Goal: Navigation & Orientation: Locate item on page

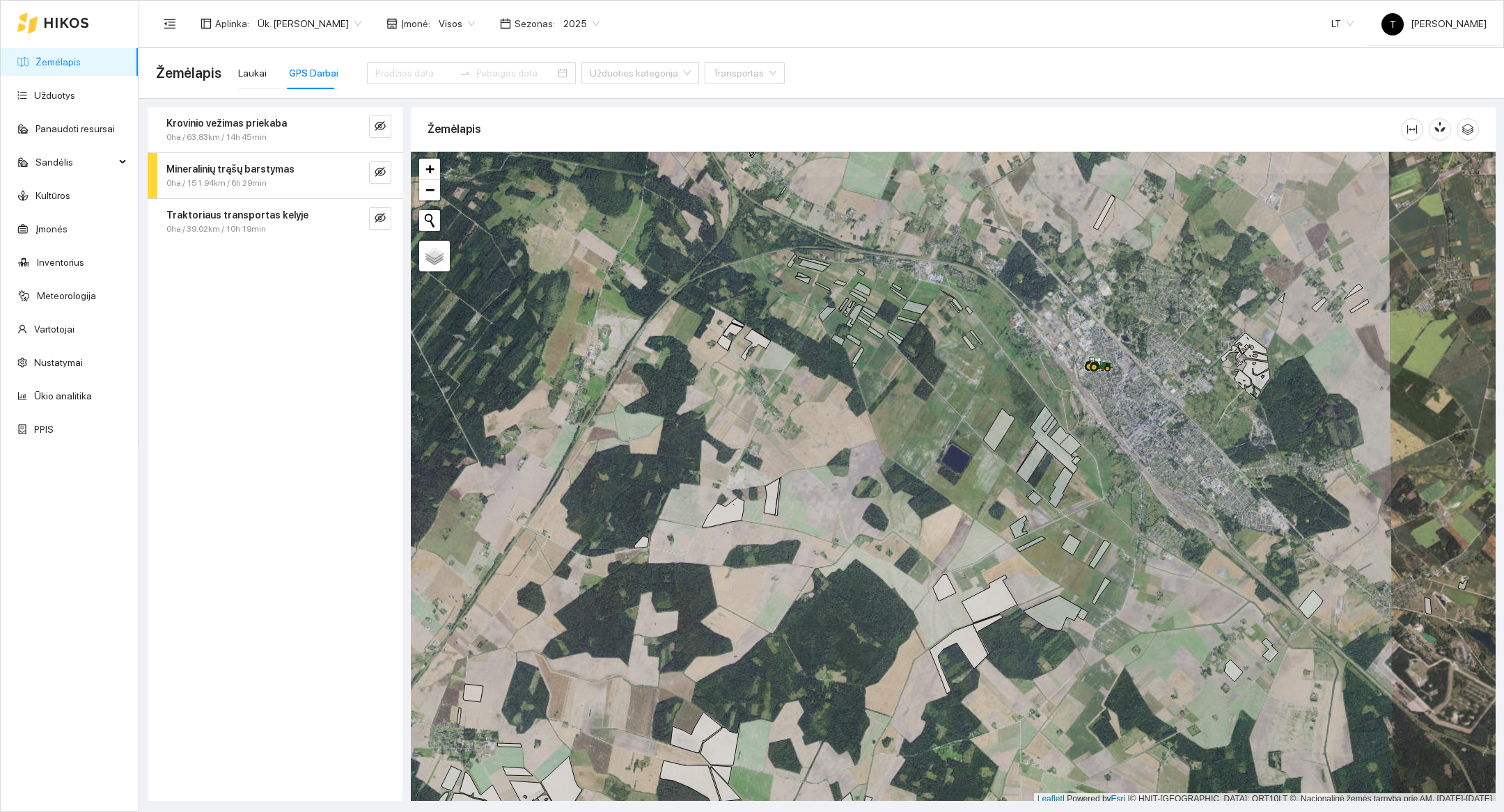
scroll to position [4, 0]
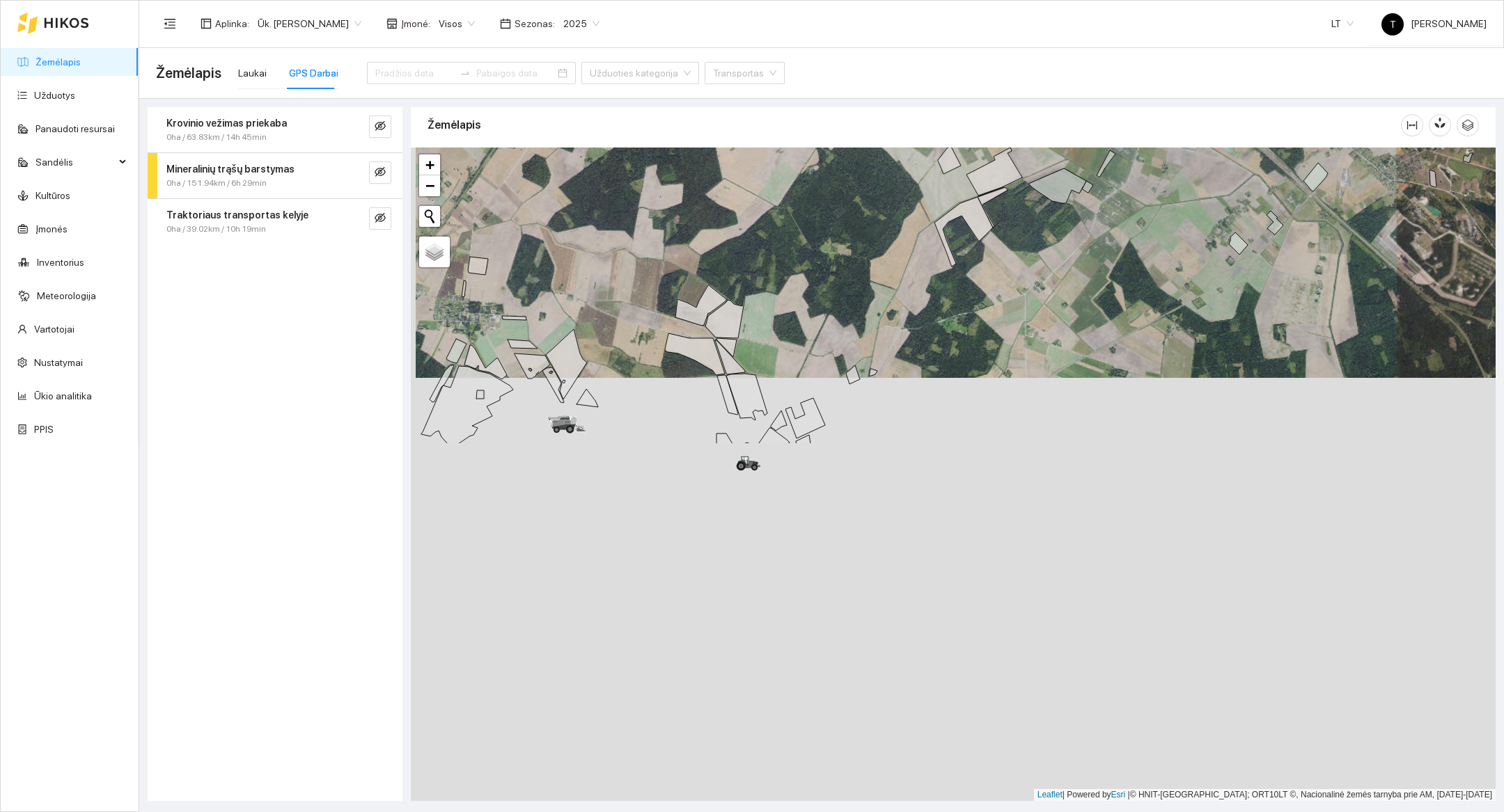
drag, startPoint x: 937, startPoint y: 592, endPoint x: 942, endPoint y: 168, distance: 424.0
click at [942, 168] on icon at bounding box center [949, 160] width 23 height 27
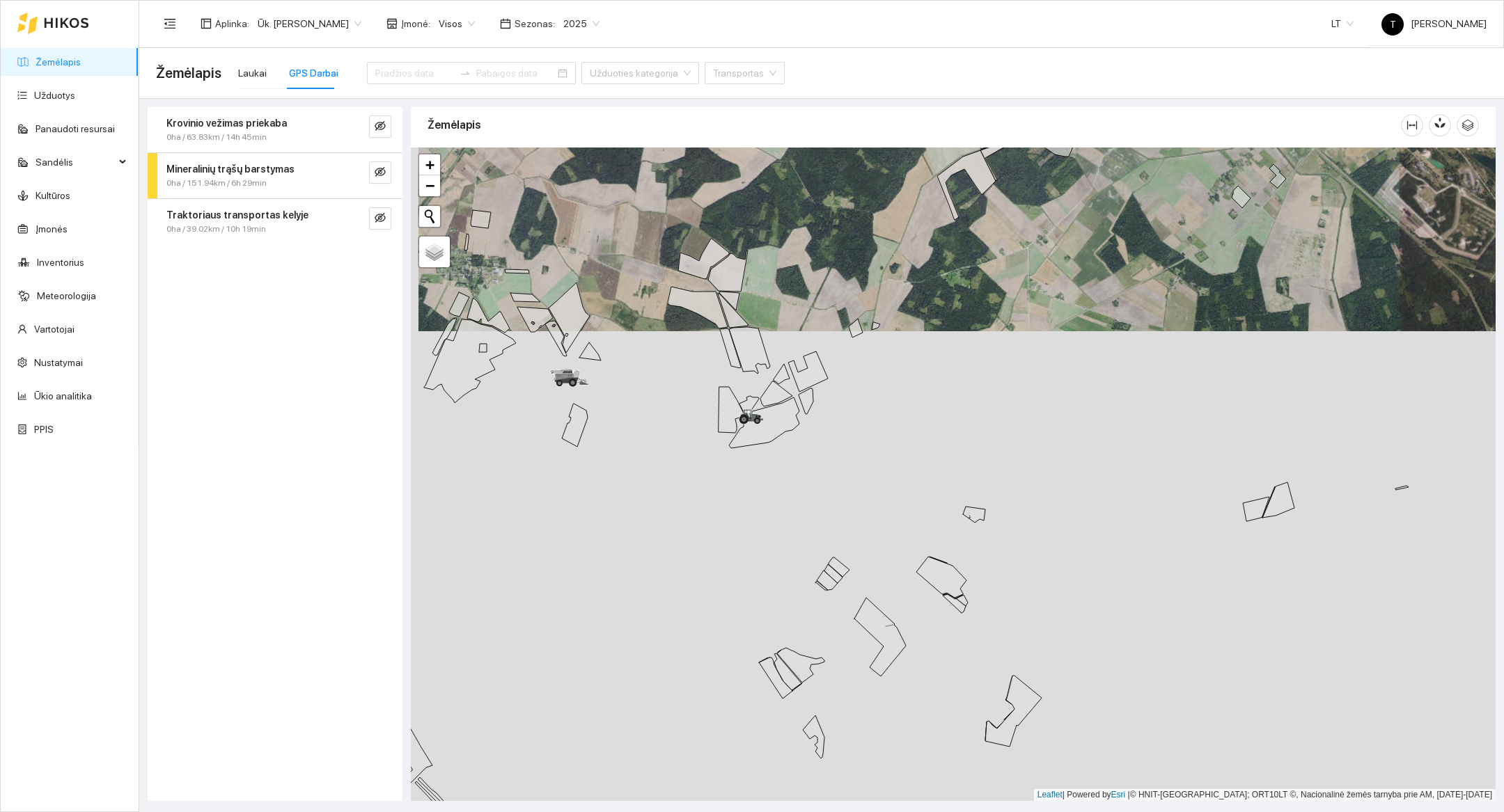
drag, startPoint x: 704, startPoint y: 546, endPoint x: 708, endPoint y: 496, distance: 50.2
click at [708, 496] on div at bounding box center [953, 474] width 1085 height 653
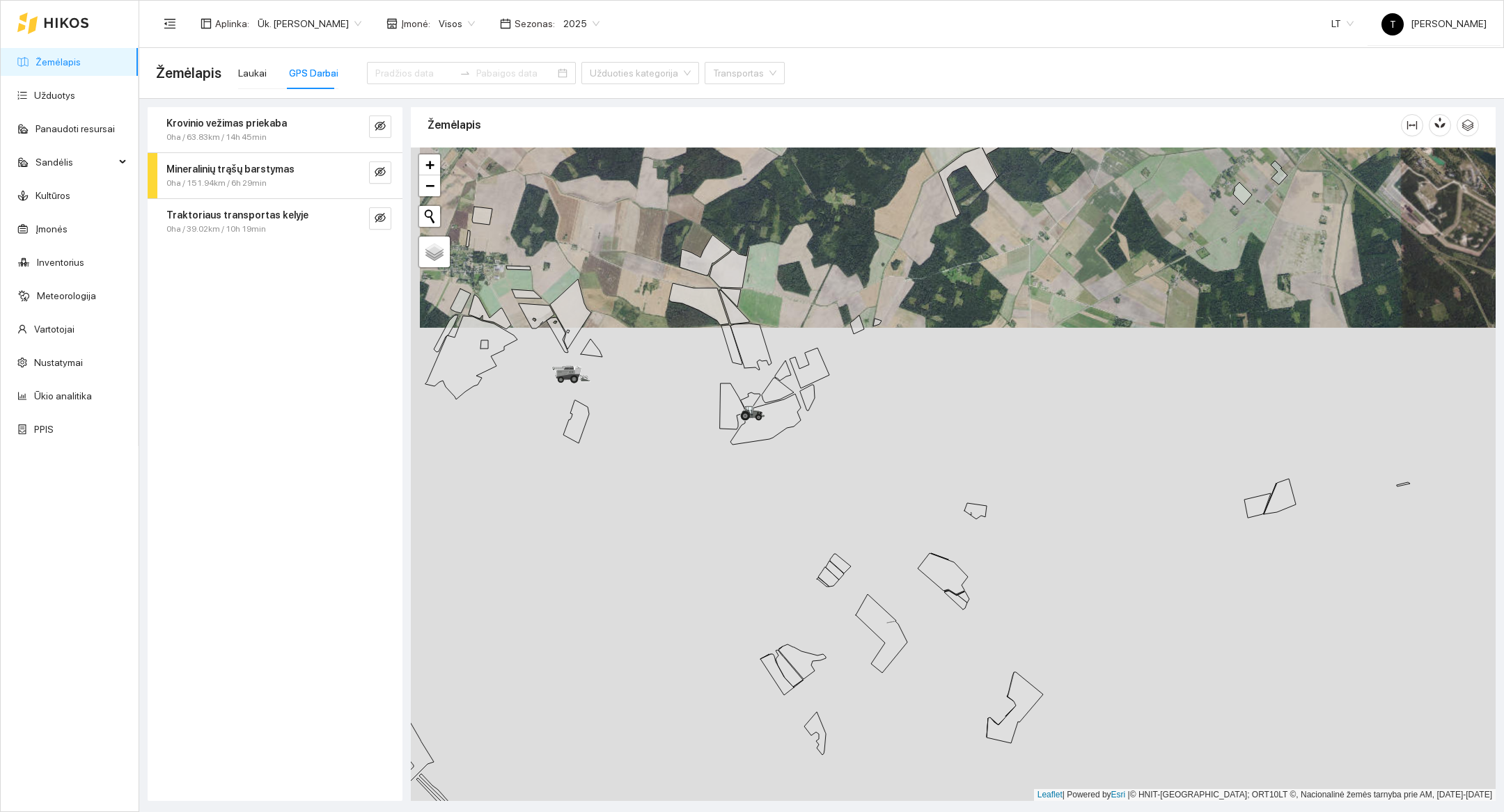
click at [614, 422] on div at bounding box center [953, 474] width 1085 height 653
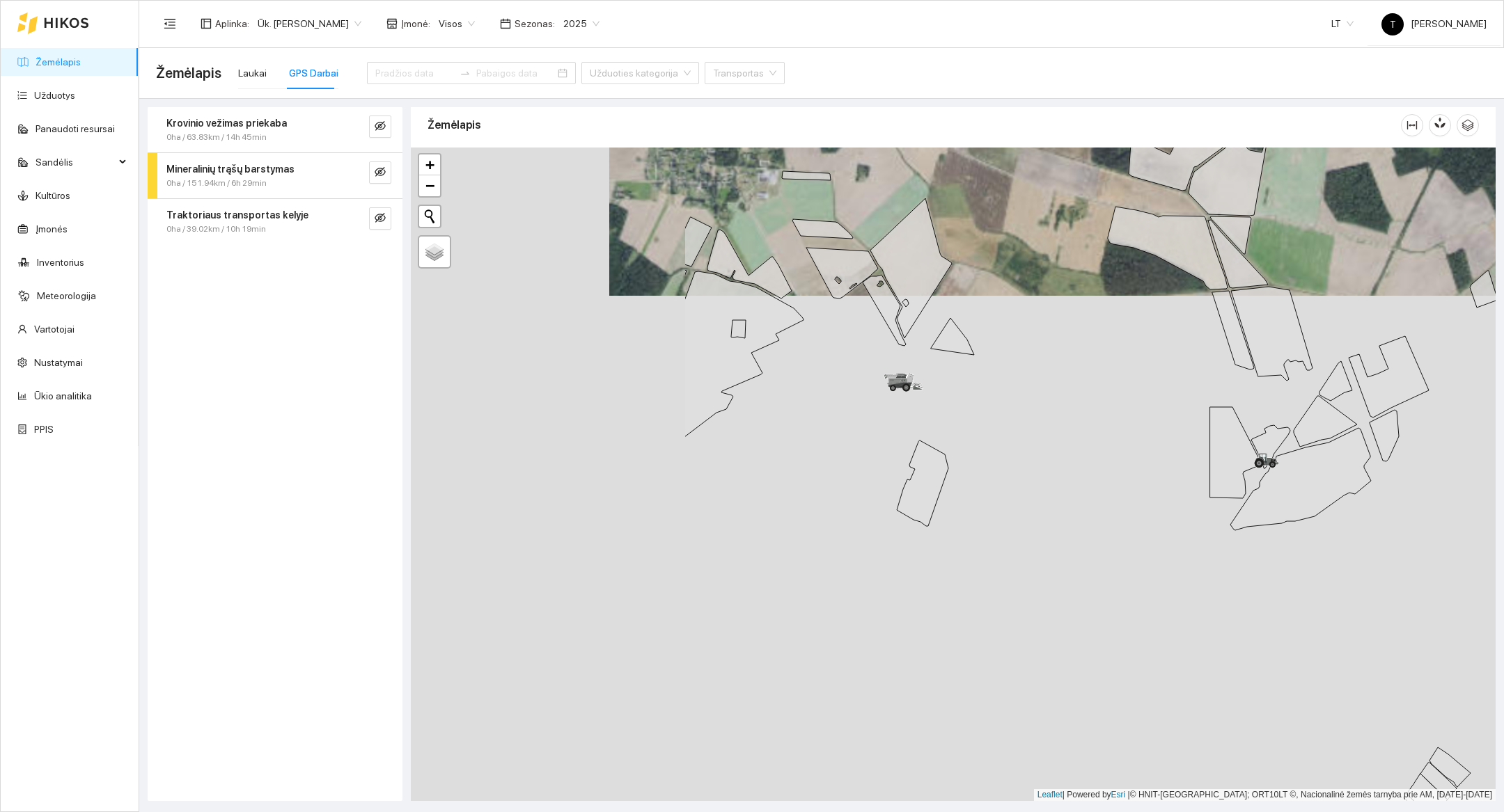
drag, startPoint x: 614, startPoint y: 422, endPoint x: 996, endPoint y: 484, distance: 387.0
click at [996, 484] on div at bounding box center [953, 474] width 1085 height 653
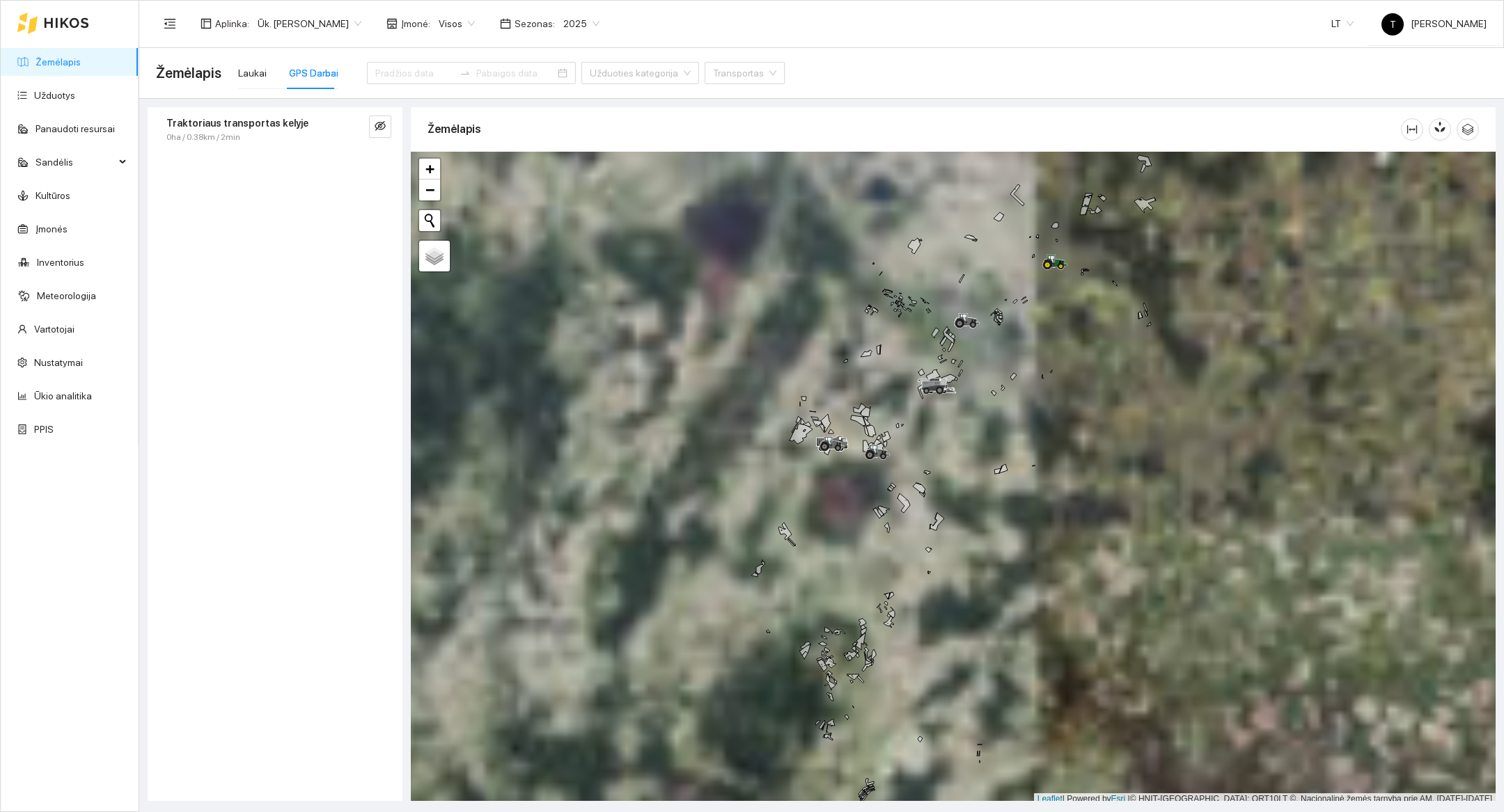
scroll to position [4, 0]
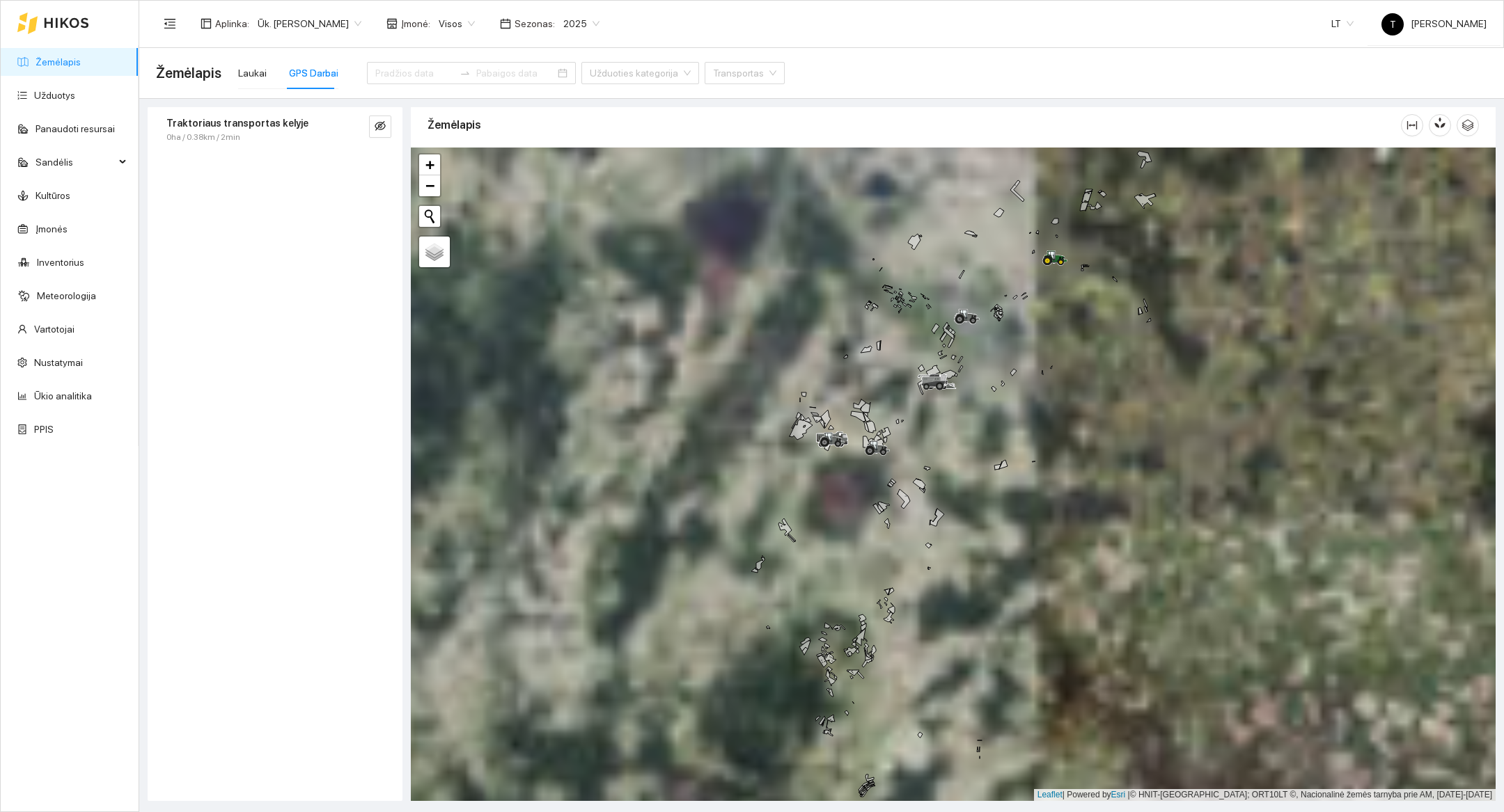
click at [851, 516] on div at bounding box center [953, 474] width 1085 height 653
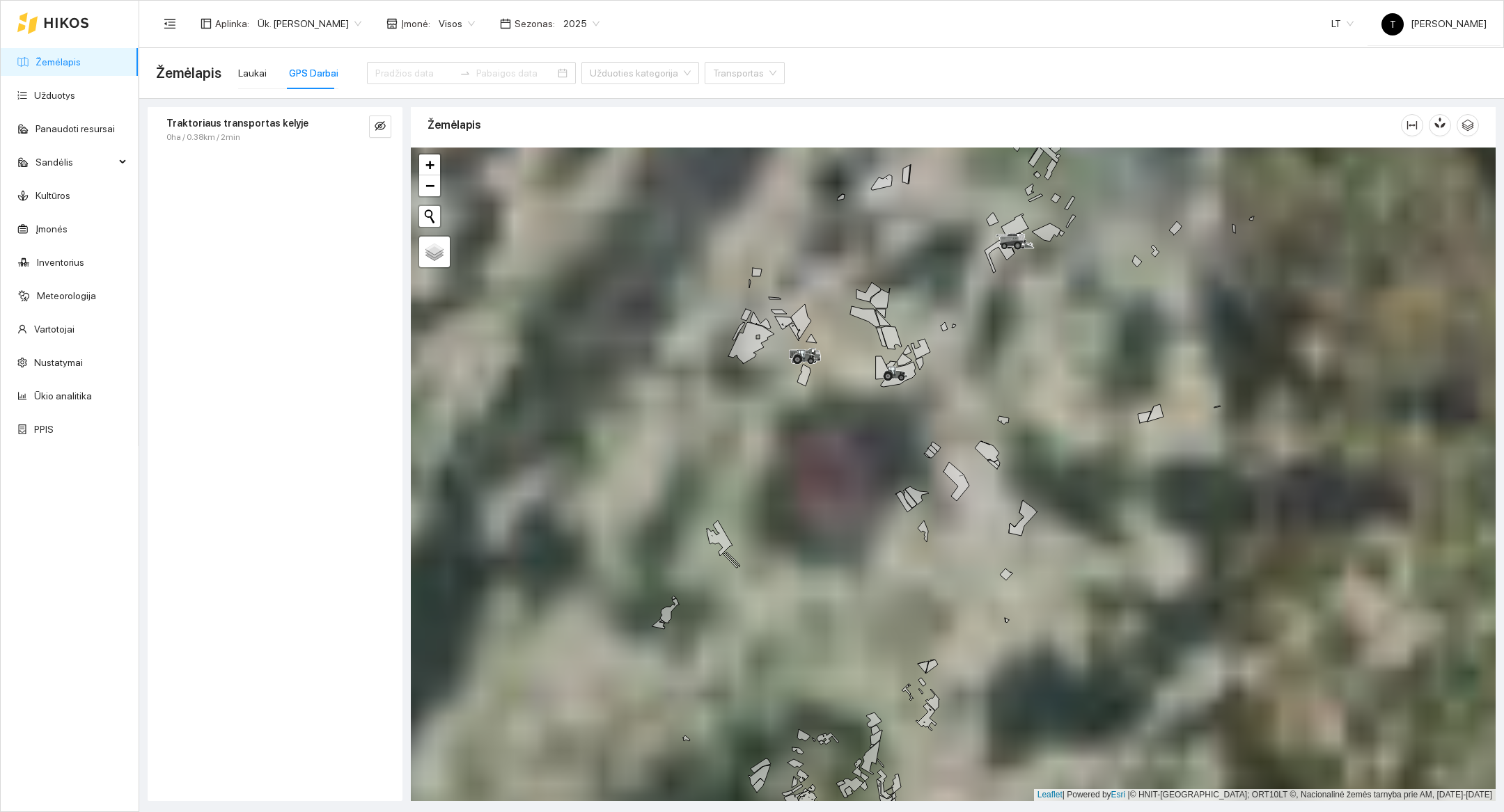
click at [838, 415] on div at bounding box center [953, 474] width 1085 height 653
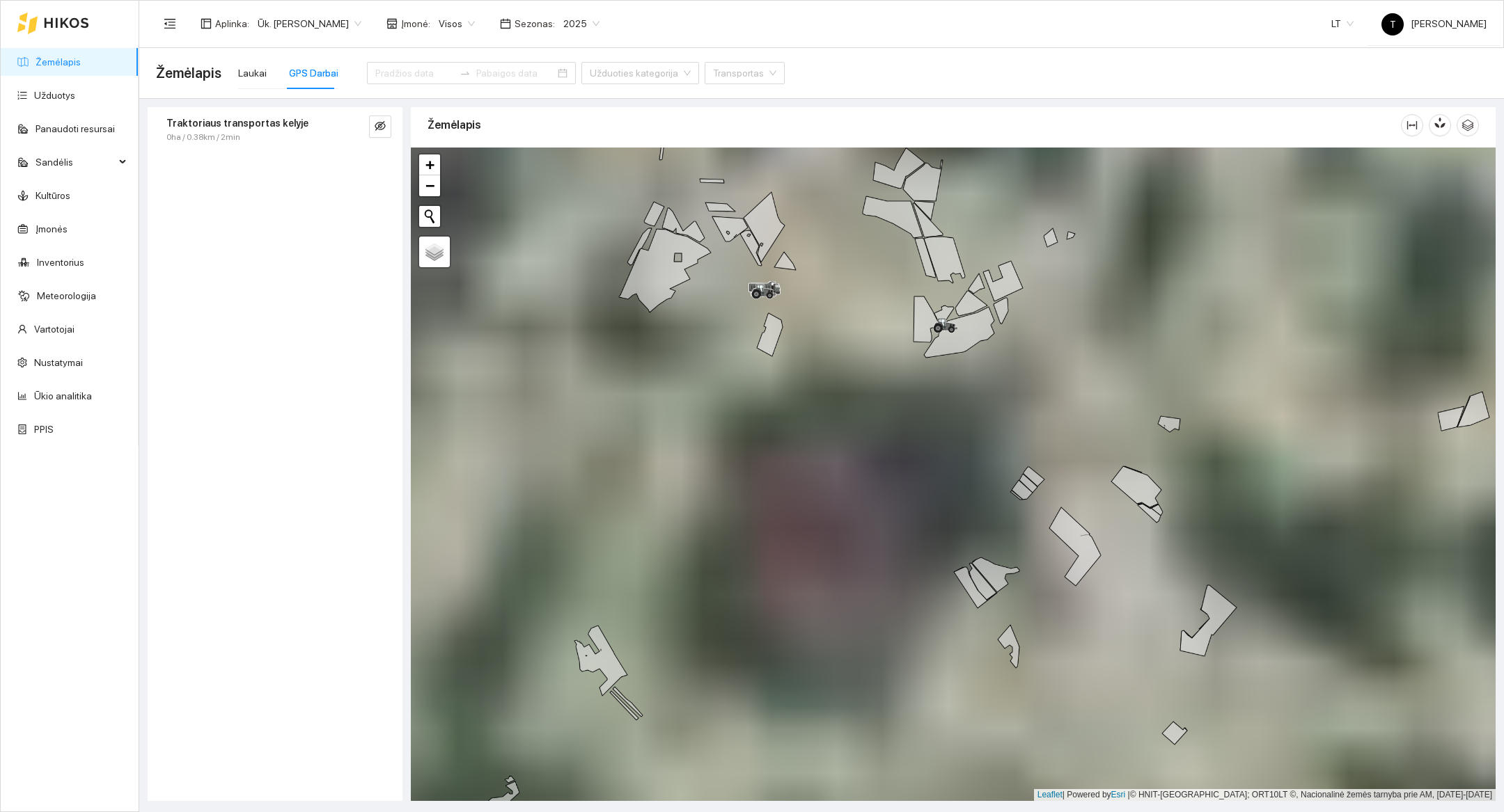
click at [818, 338] on div at bounding box center [953, 474] width 1085 height 653
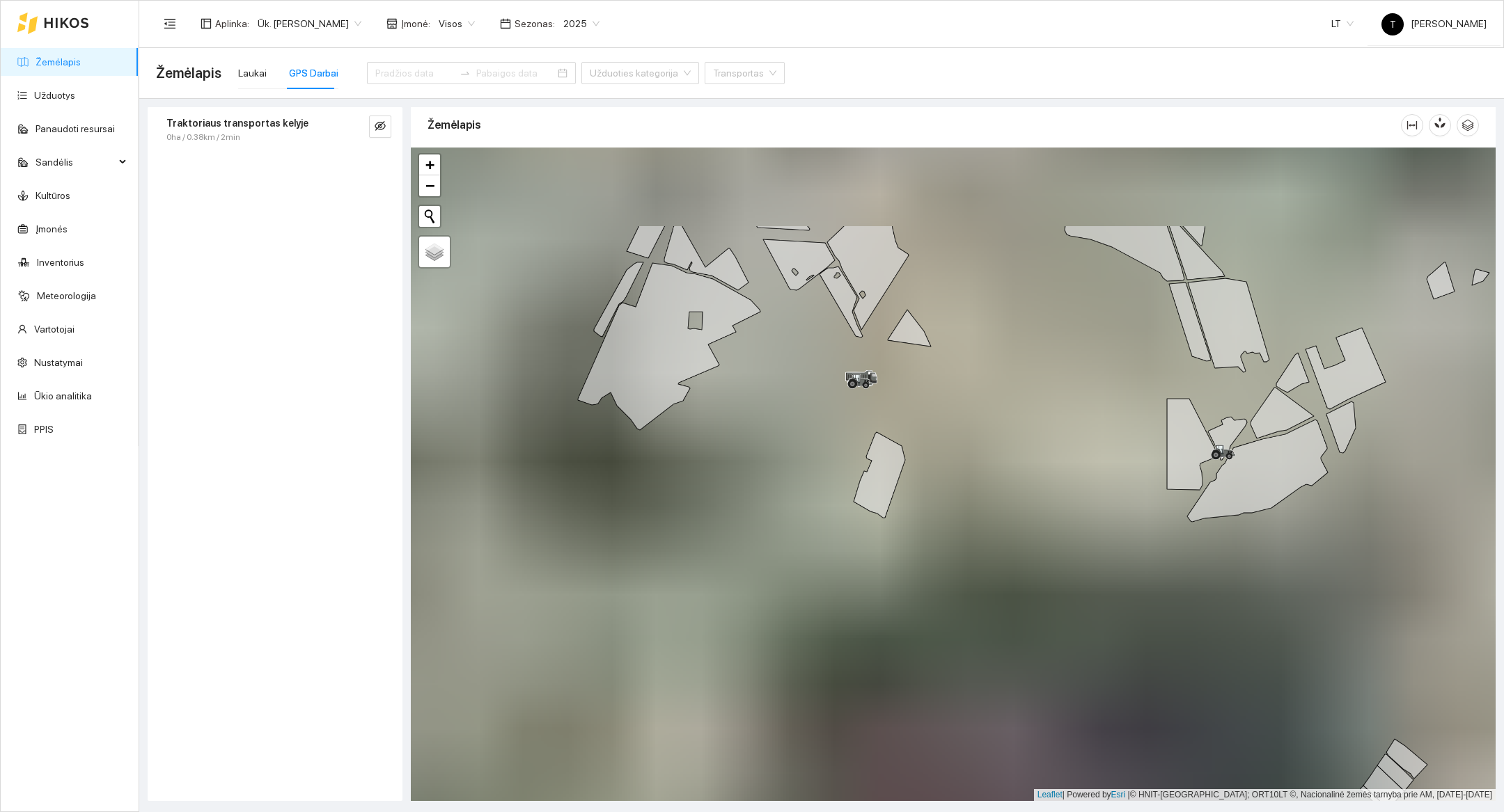
drag, startPoint x: 833, startPoint y: 309, endPoint x: 990, endPoint y: 453, distance: 213.0
click at [990, 453] on div at bounding box center [953, 474] width 1085 height 653
click at [906, 390] on div at bounding box center [953, 474] width 1085 height 653
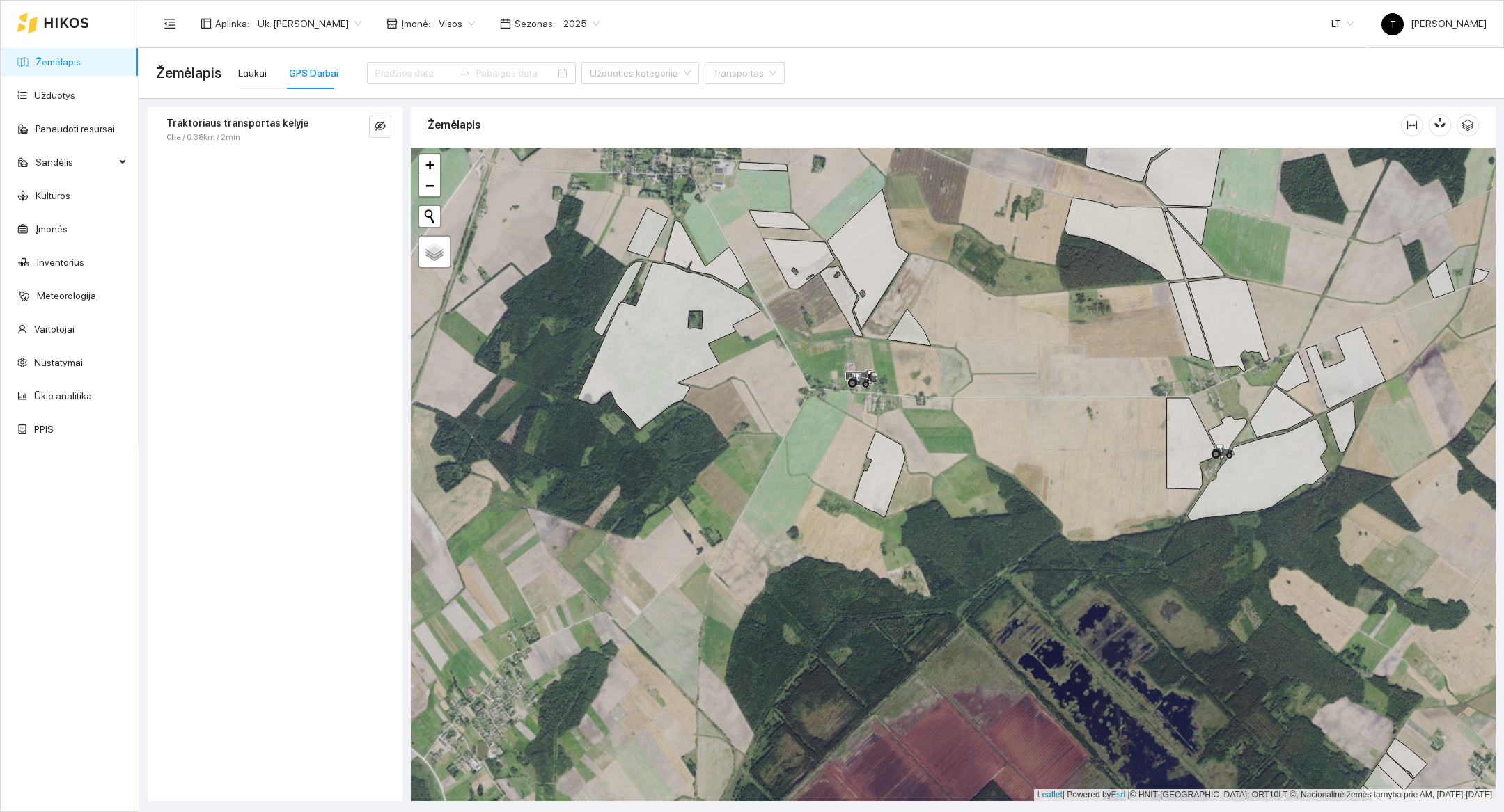
click at [906, 390] on div at bounding box center [953, 474] width 1085 height 653
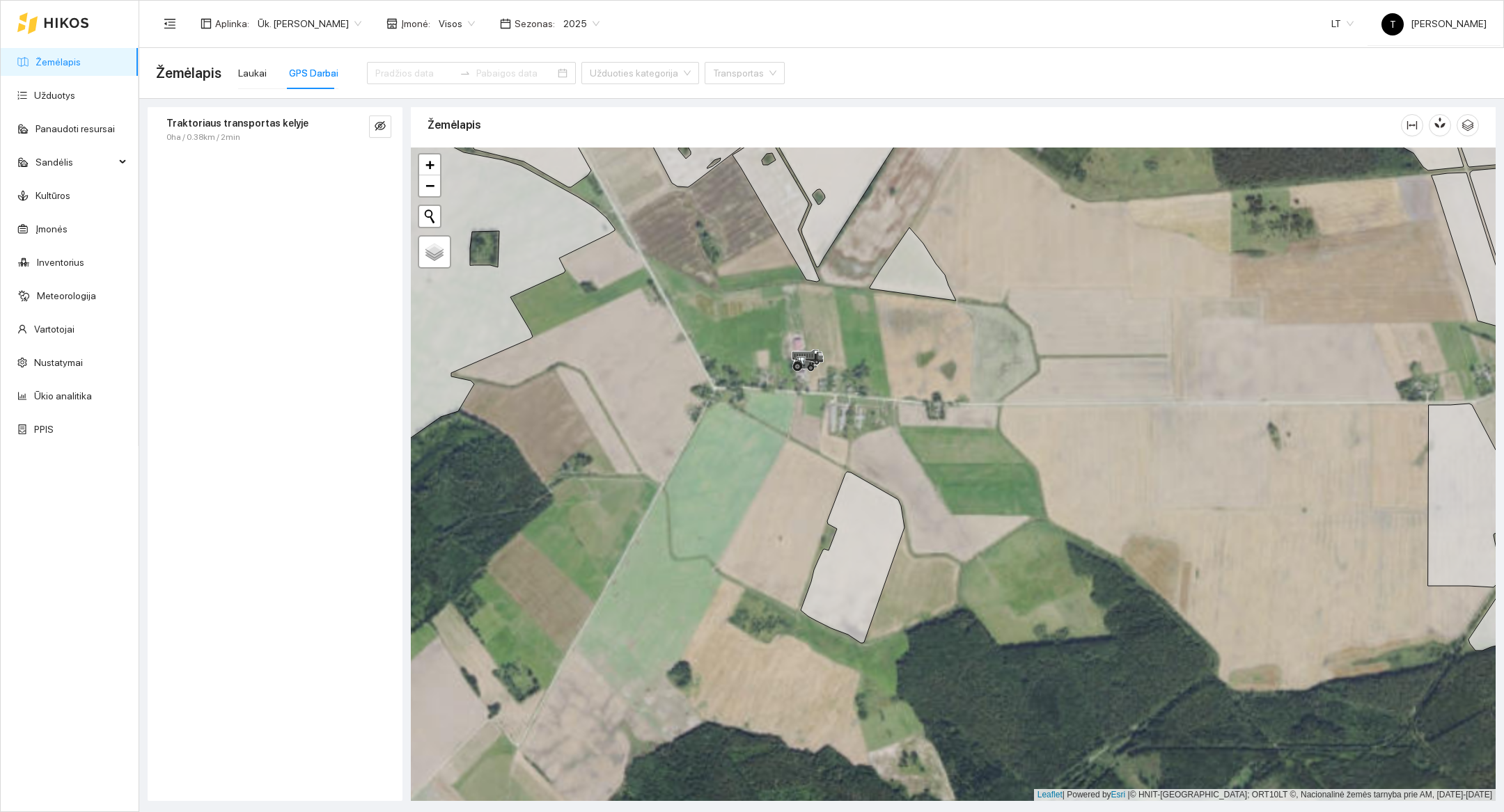
click at [906, 390] on div at bounding box center [953, 474] width 1085 height 653
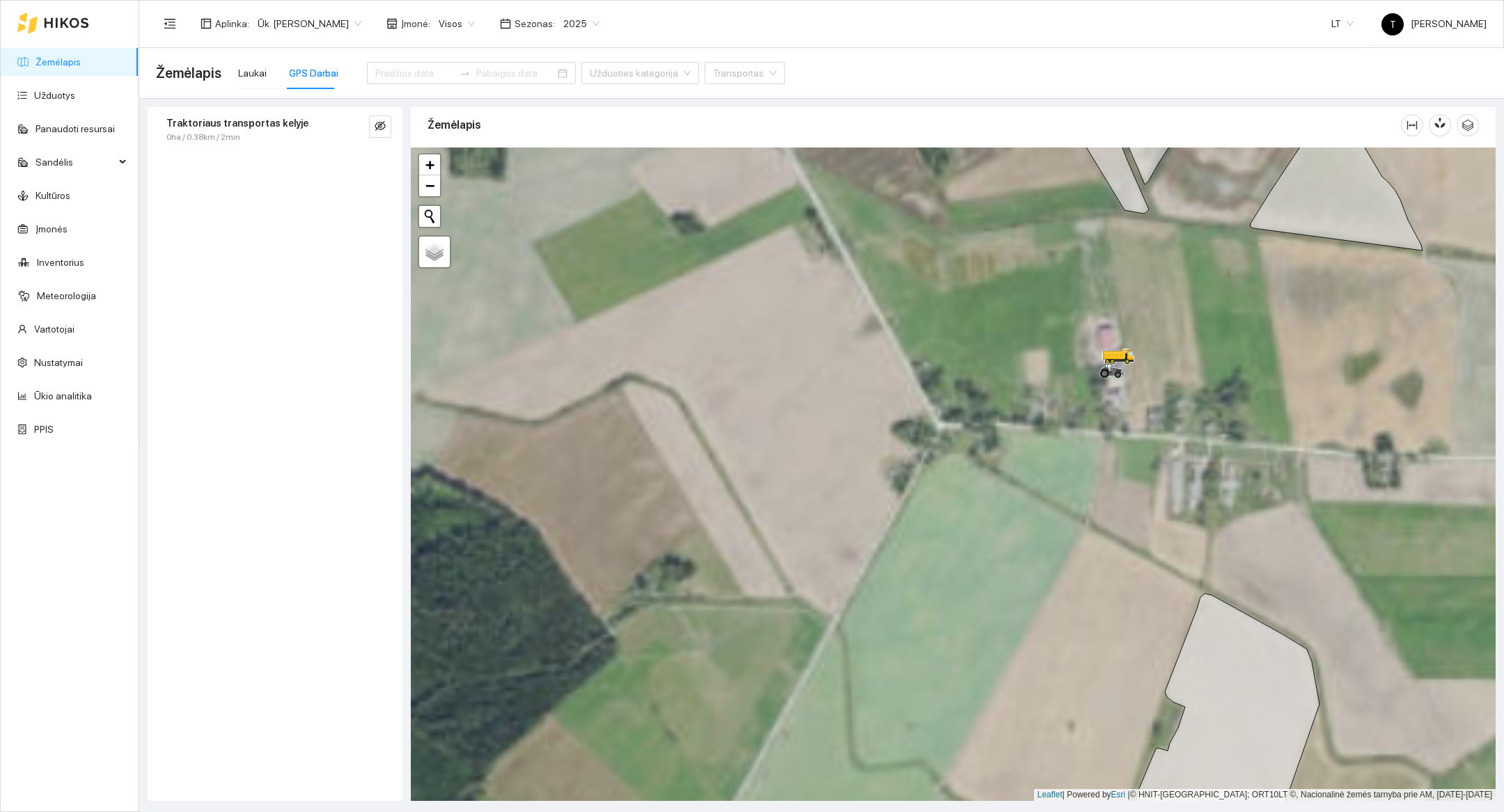
drag, startPoint x: 792, startPoint y: 431, endPoint x: 1208, endPoint y: 471, distance: 417.9
click at [1208, 471] on div at bounding box center [953, 474] width 1085 height 653
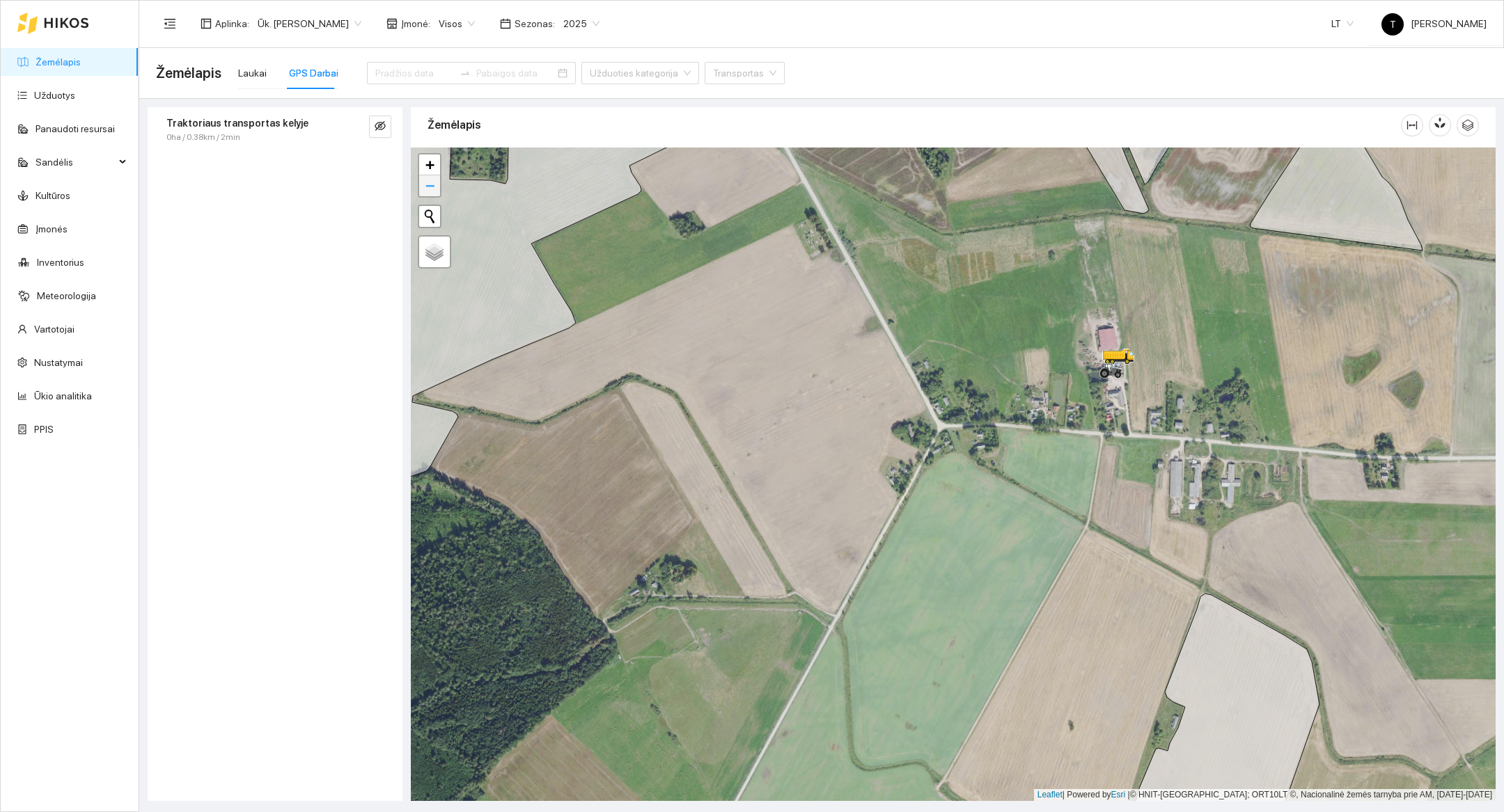
click at [430, 185] on span "−" at bounding box center [430, 185] width 9 height 18
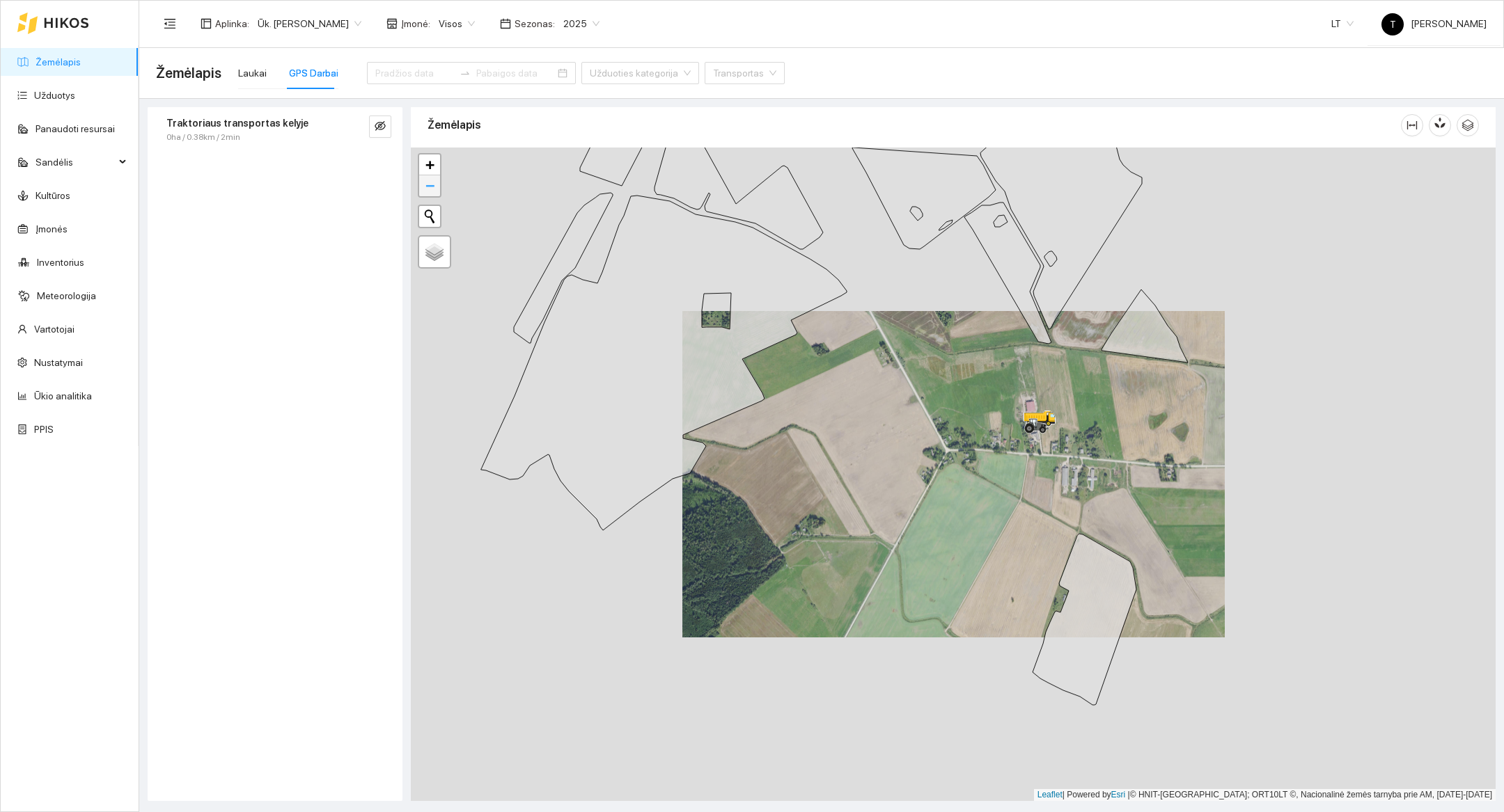
click at [430, 185] on span "−" at bounding box center [430, 185] width 9 height 18
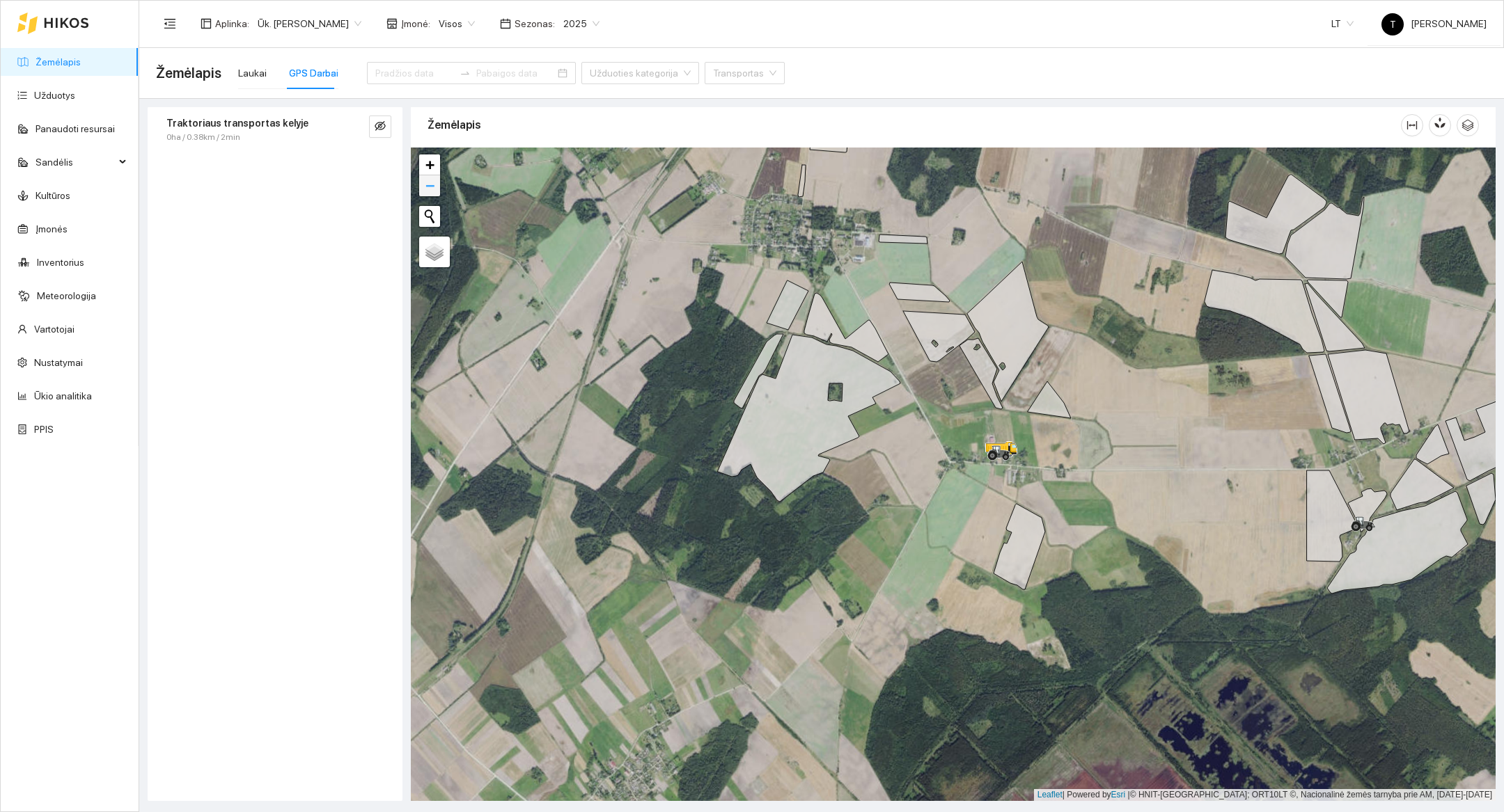
click at [437, 187] on link "−" at bounding box center [430, 186] width 21 height 21
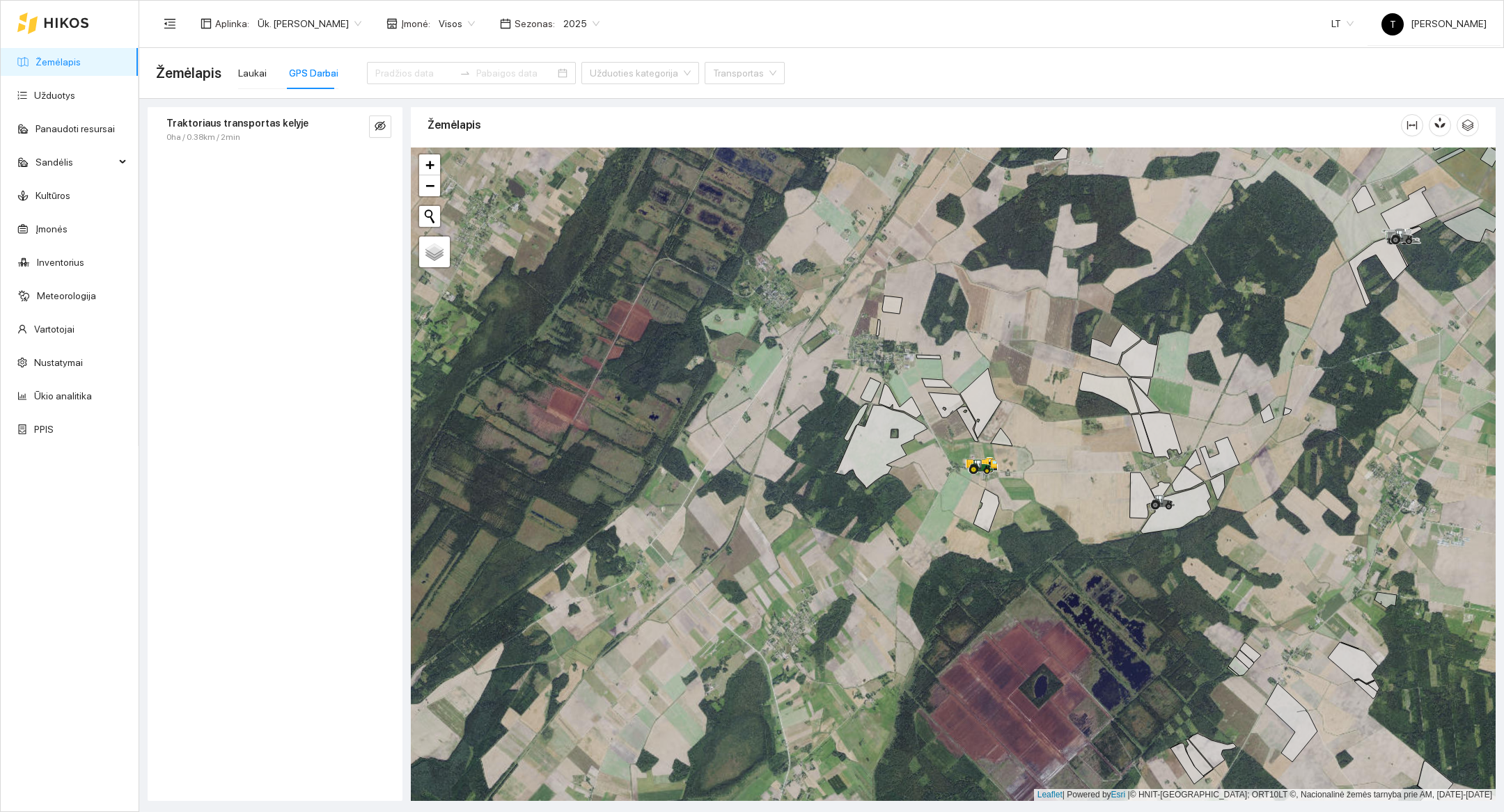
click at [935, 554] on div at bounding box center [953, 474] width 1085 height 653
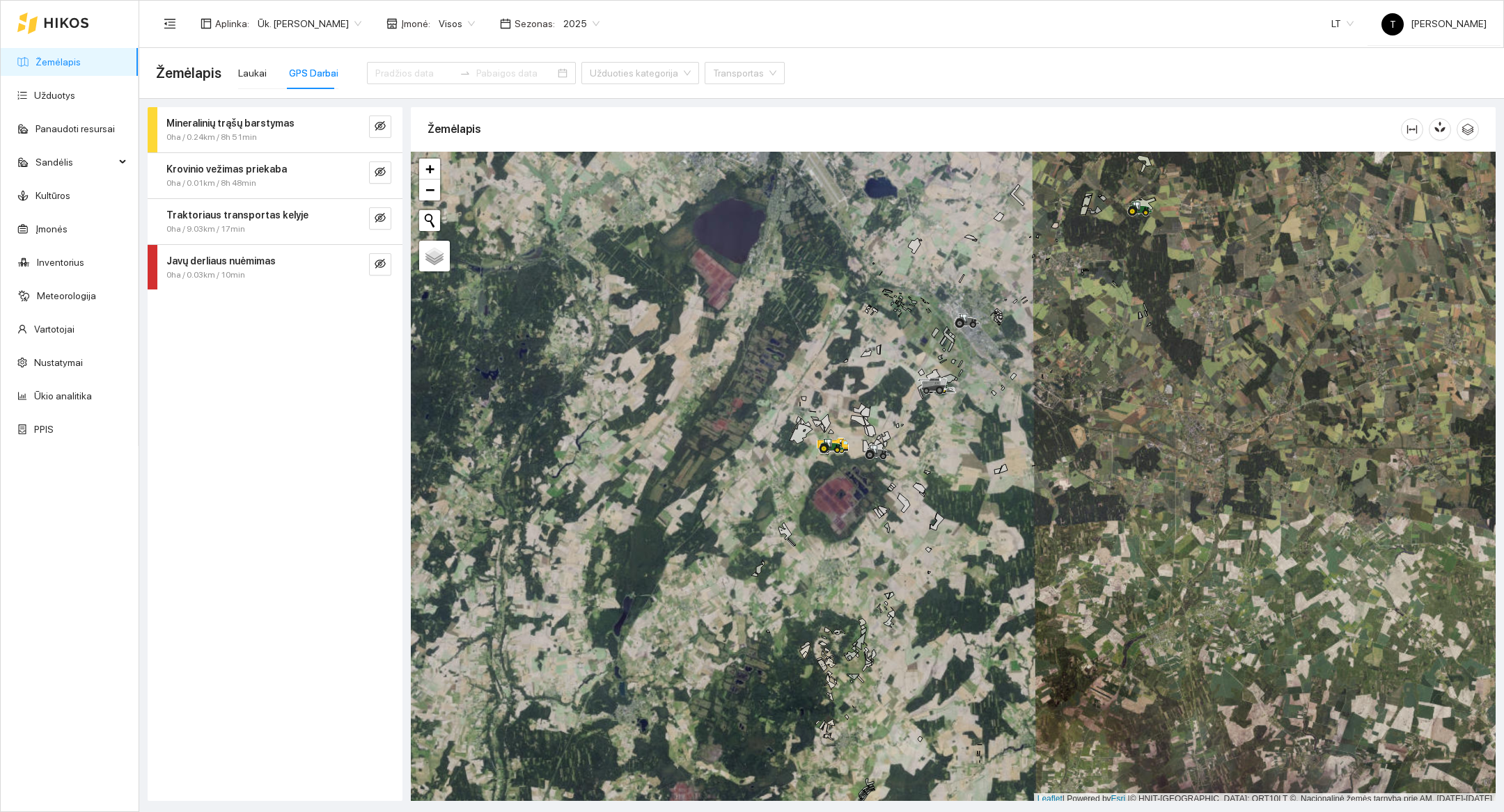
click at [828, 486] on div at bounding box center [953, 478] width 1085 height 653
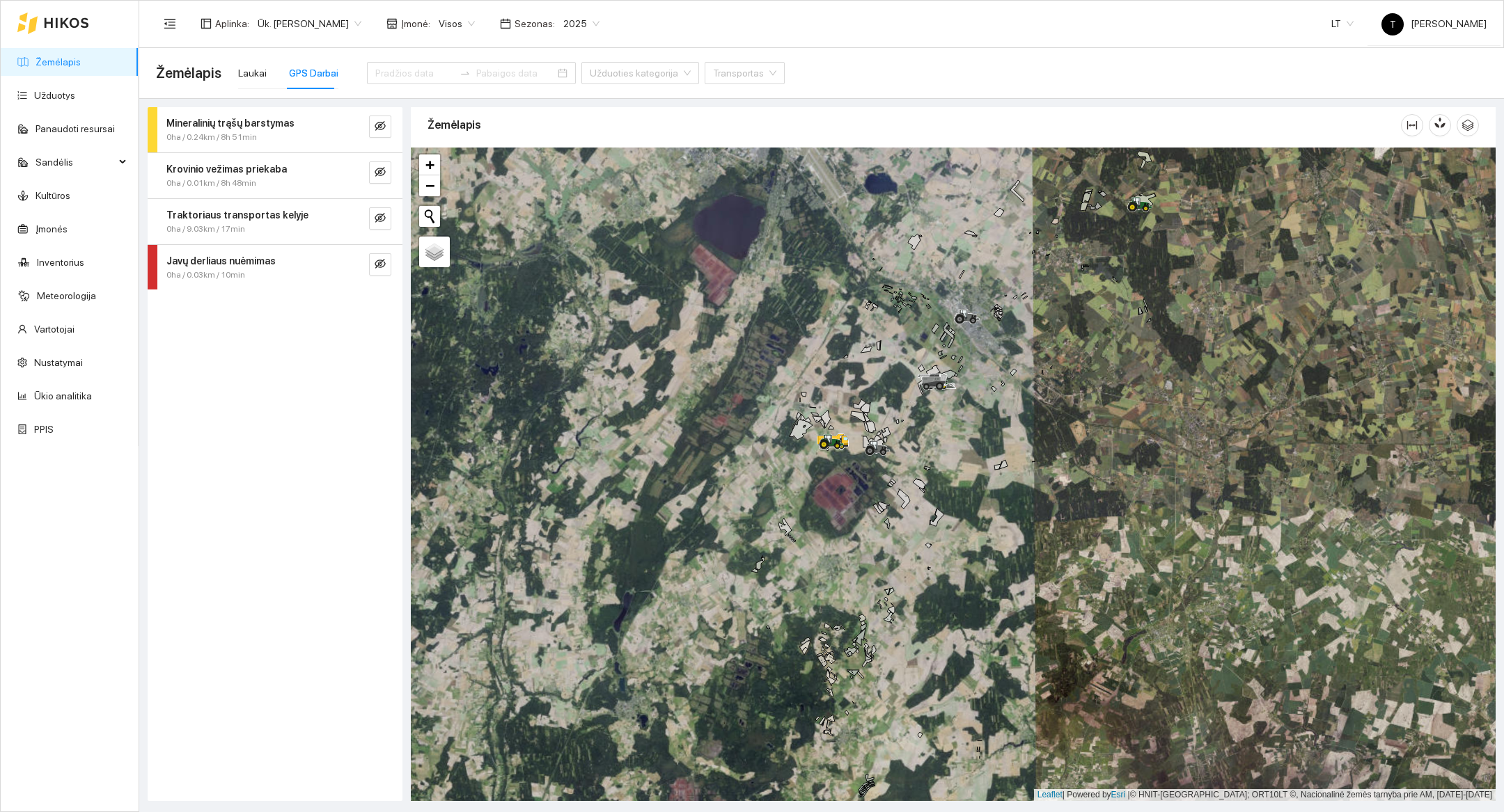
click at [828, 486] on div at bounding box center [953, 474] width 1085 height 653
